Goal: Check status: Check status

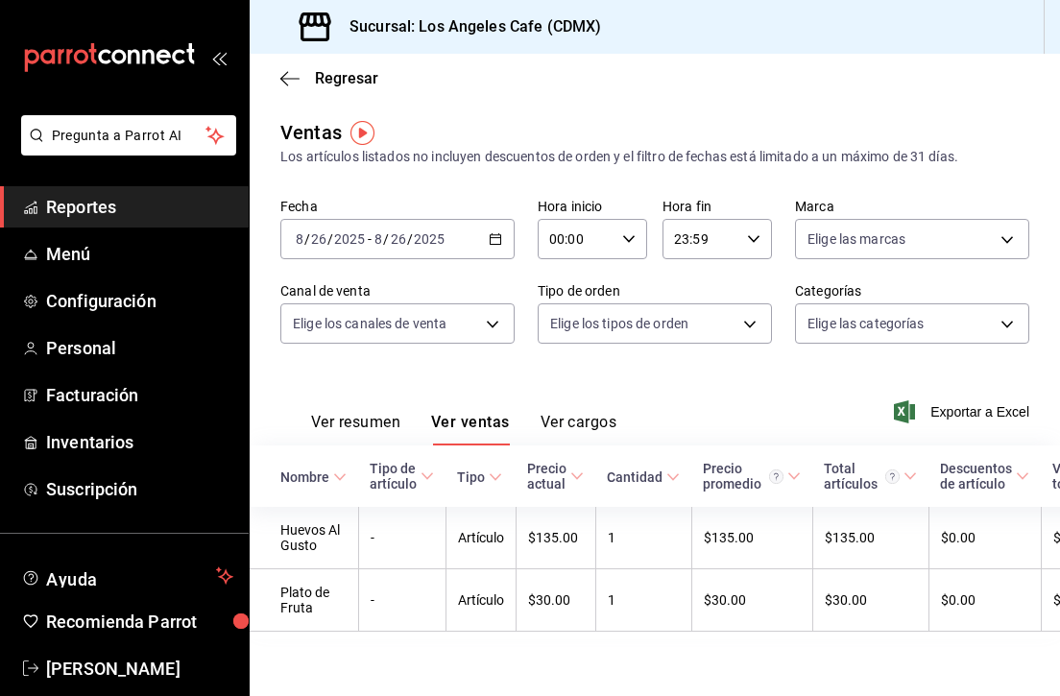
scroll to position [0, 247]
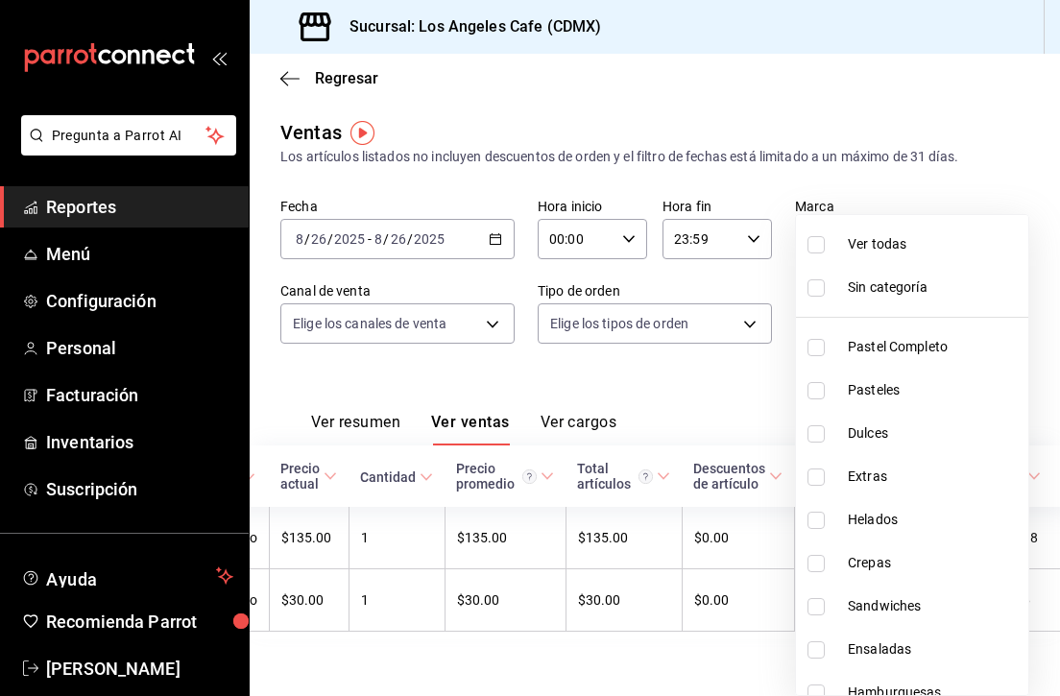
click at [912, 315] on body "Pregunta a Parrot AI Reportes Menú Configuración Personal Facturación Inventari…" at bounding box center [530, 348] width 1060 height 696
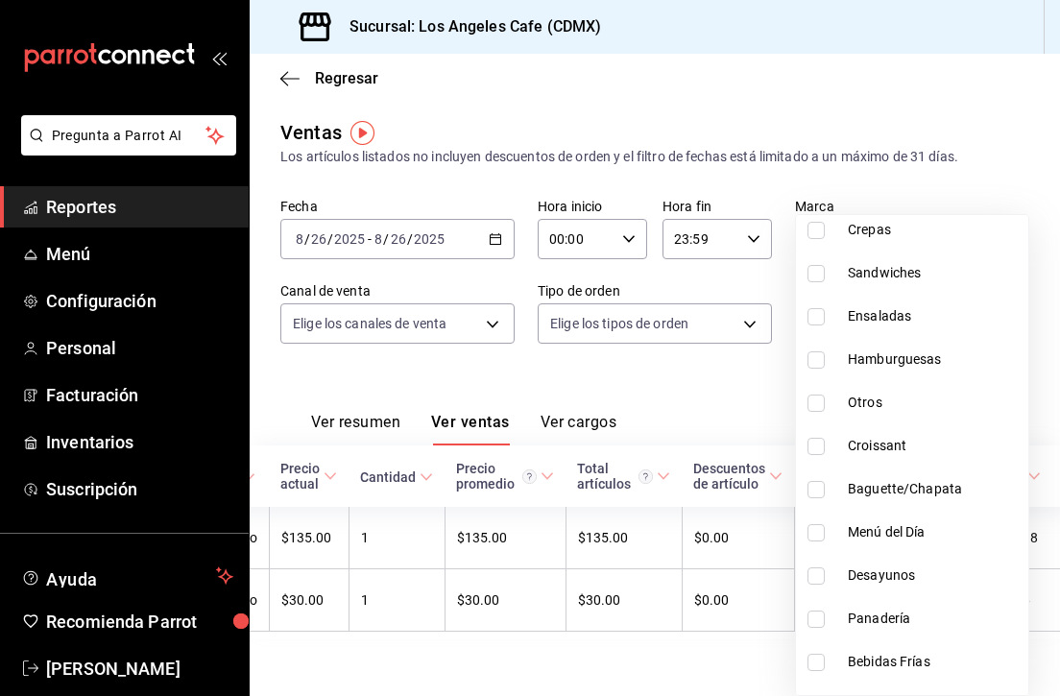
scroll to position [365, 0]
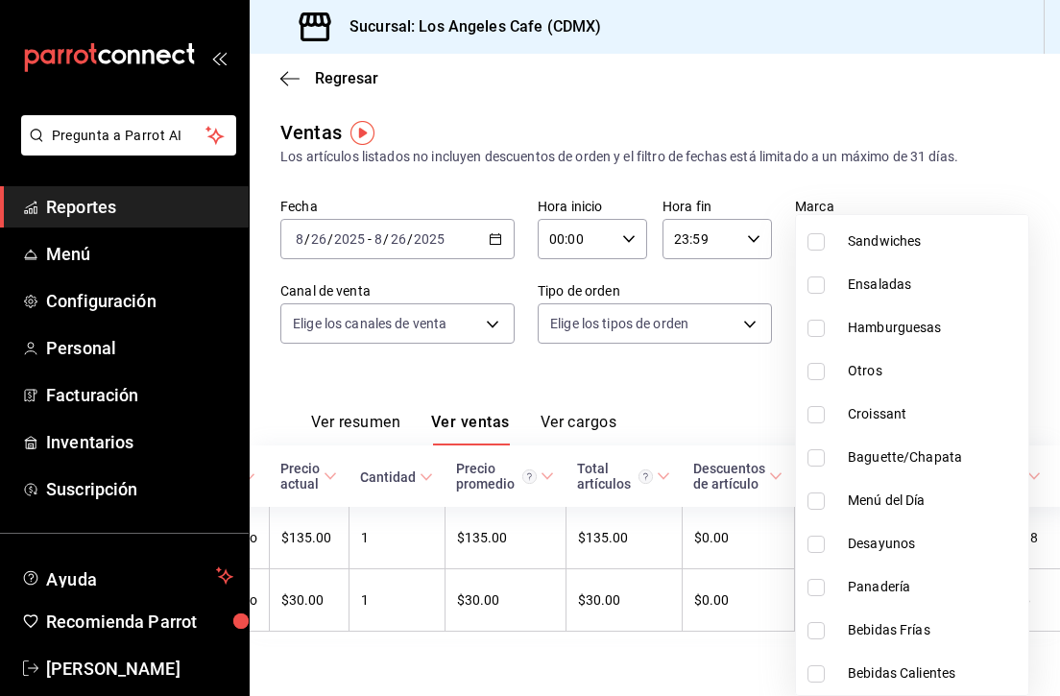
click at [871, 577] on span "Panadería" at bounding box center [933, 587] width 173 height 20
type input "ea80c935-13b6-4ff5-8475-f8d96dfc8374"
checkbox input "true"
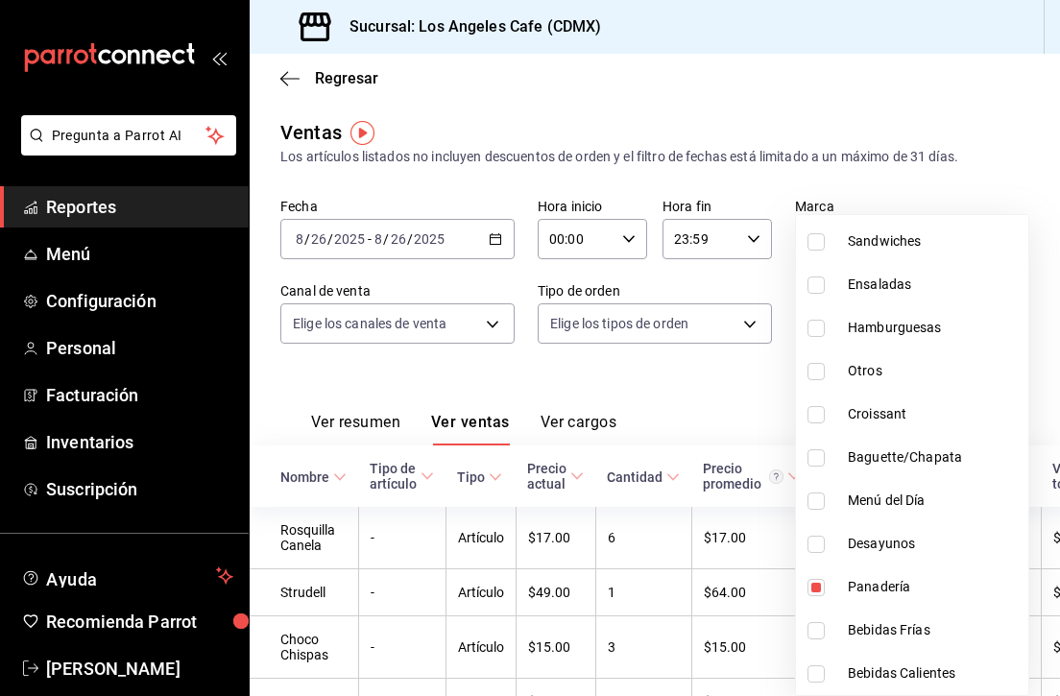
click at [758, 394] on div at bounding box center [530, 348] width 1060 height 696
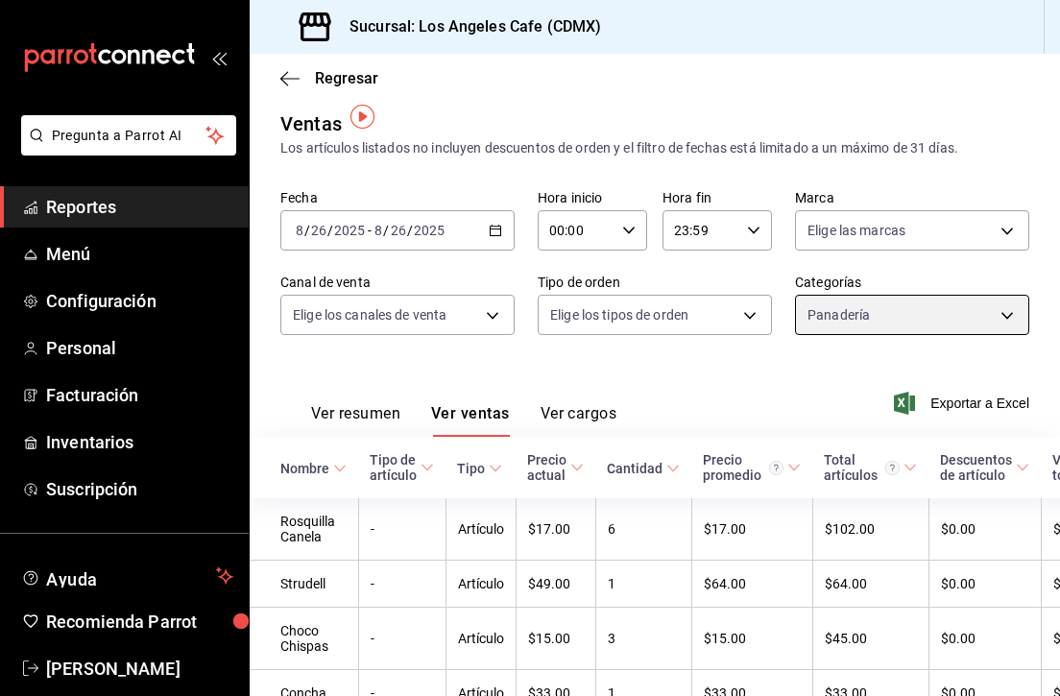
scroll to position [5, 0]
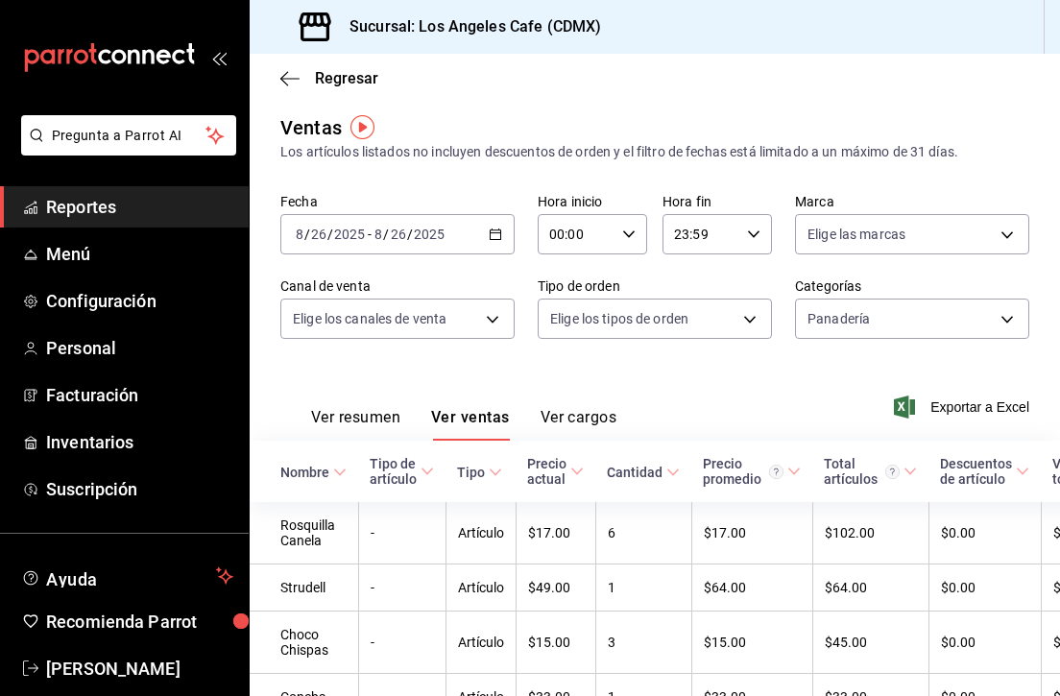
click at [493, 230] on icon "button" at bounding box center [495, 233] width 13 height 13
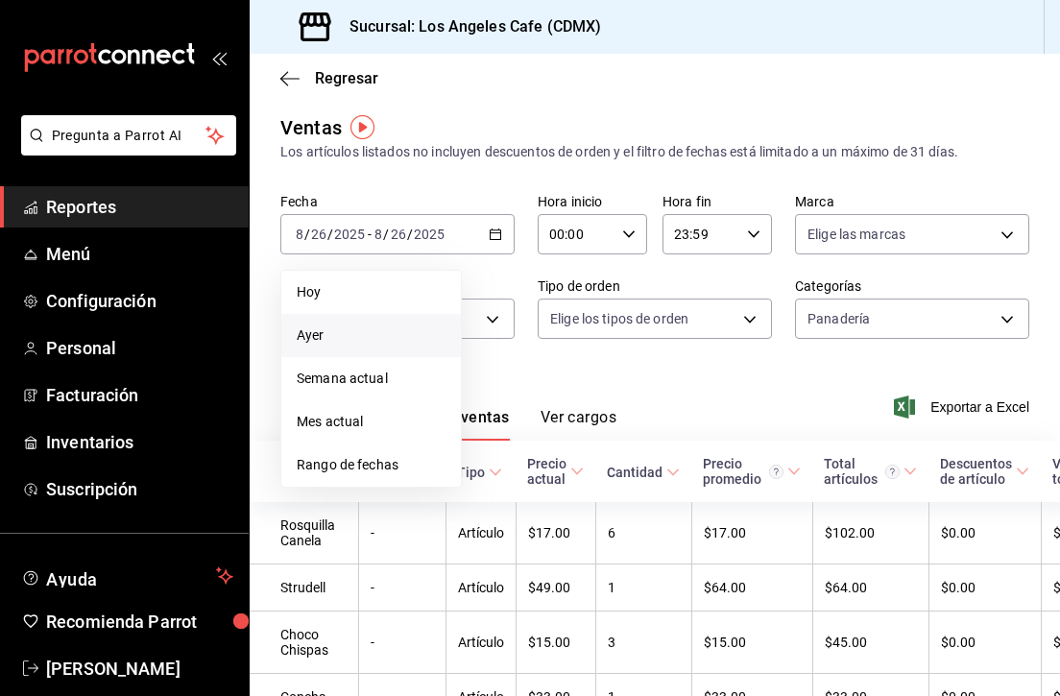
click at [335, 337] on span "Ayer" at bounding box center [371, 335] width 149 height 20
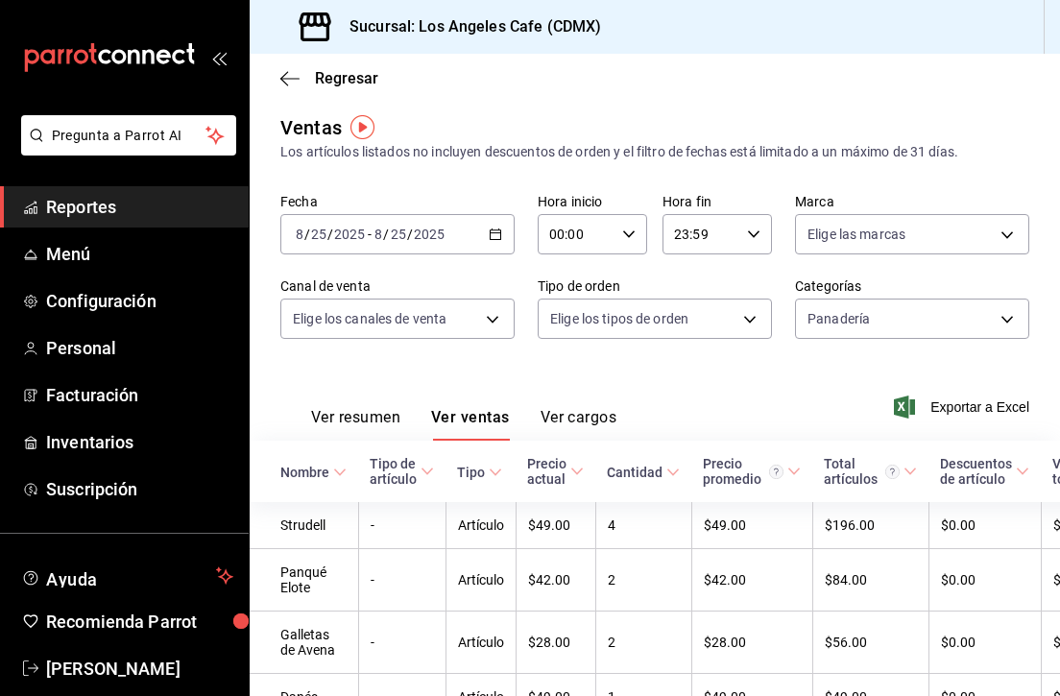
click at [393, 230] on input "25" at bounding box center [398, 234] width 17 height 15
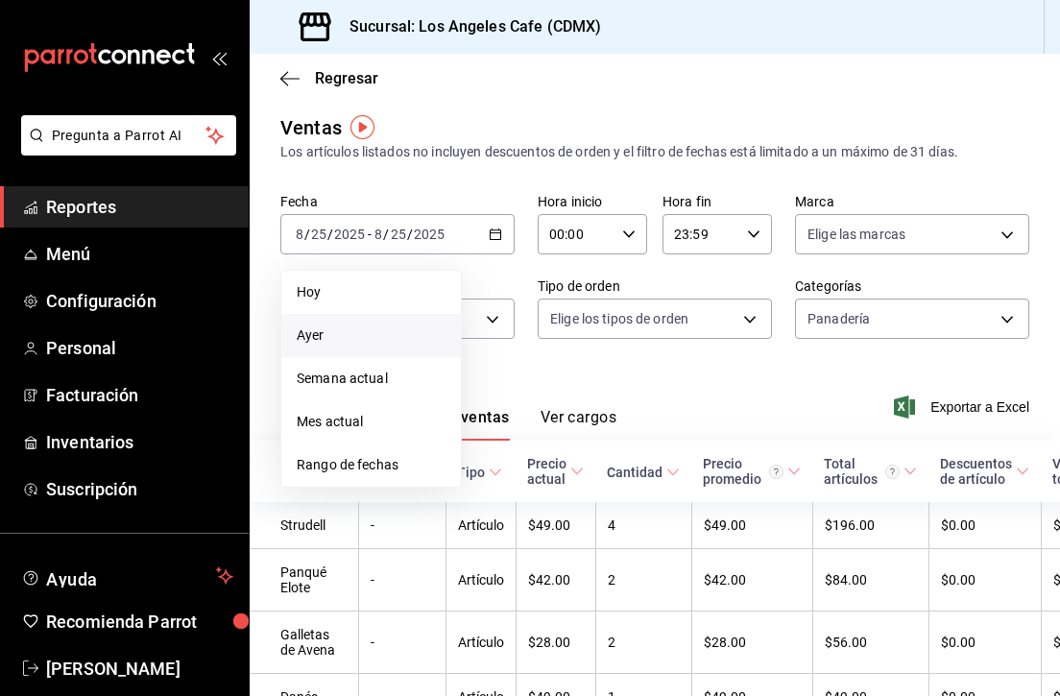
click at [388, 336] on span "Ayer" at bounding box center [371, 335] width 149 height 20
